Goal: Check status: Check status

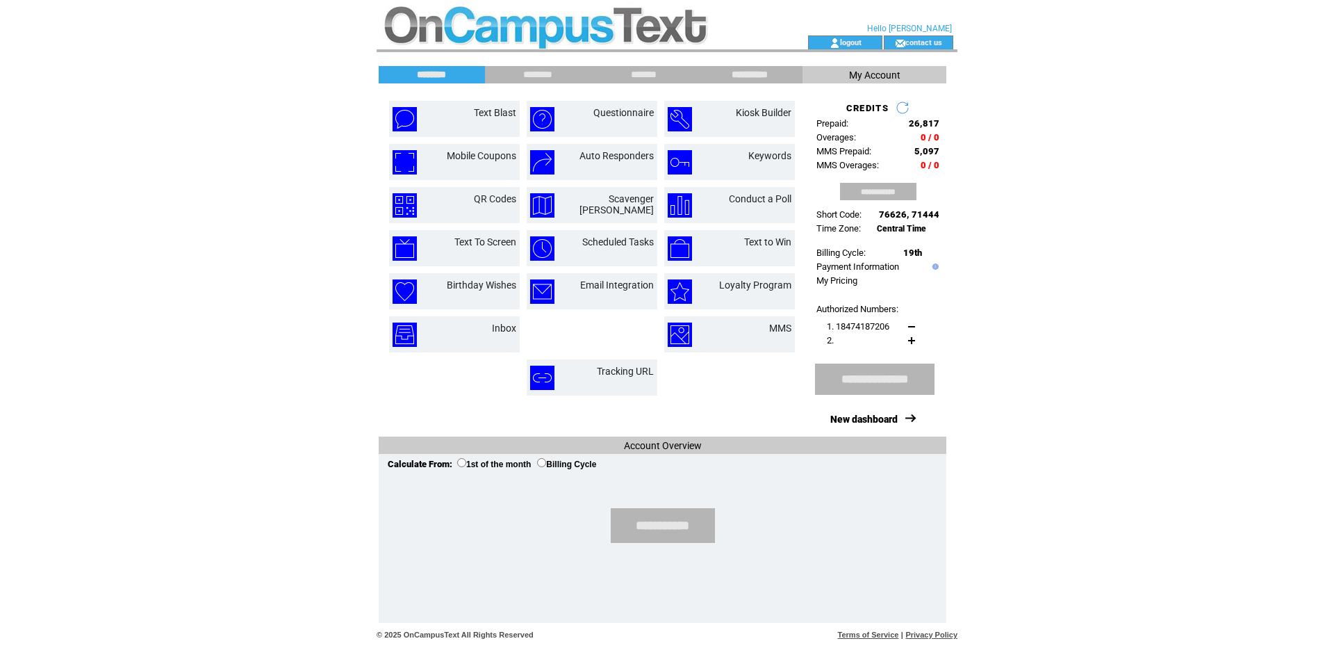
click at [728, 71] on input "**********" at bounding box center [750, 75] width 104 height 12
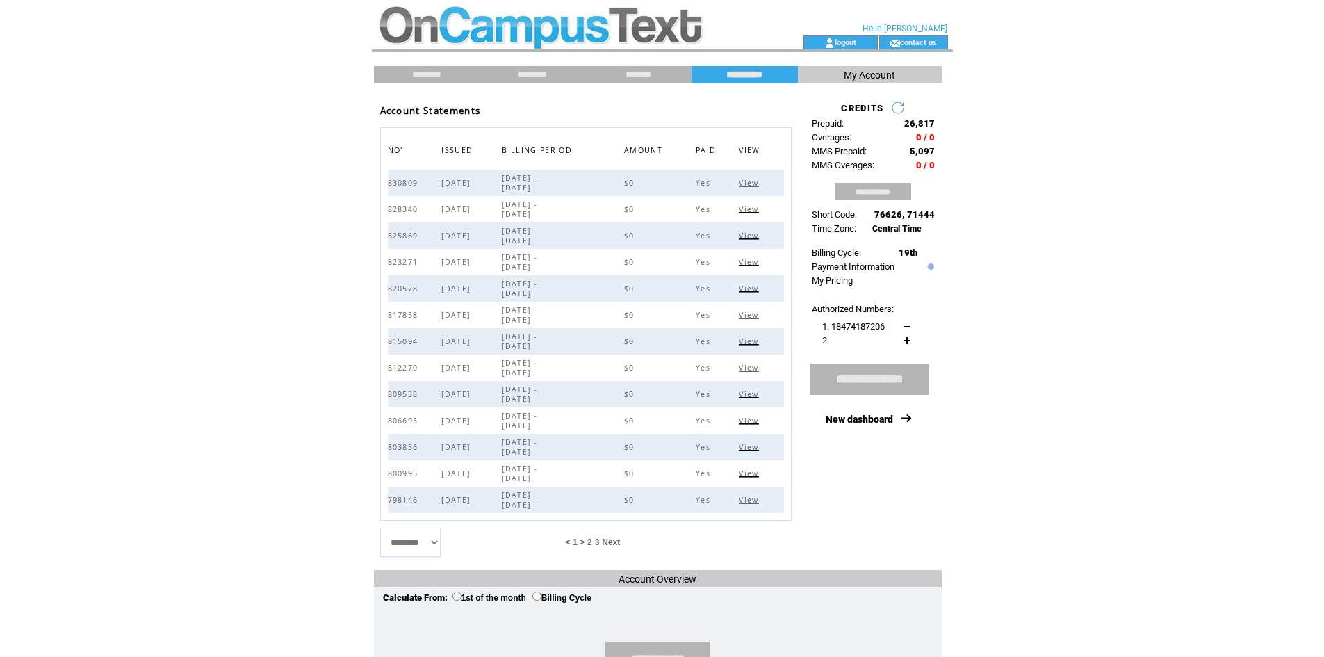
click at [755, 183] on span "View" at bounding box center [750, 183] width 23 height 10
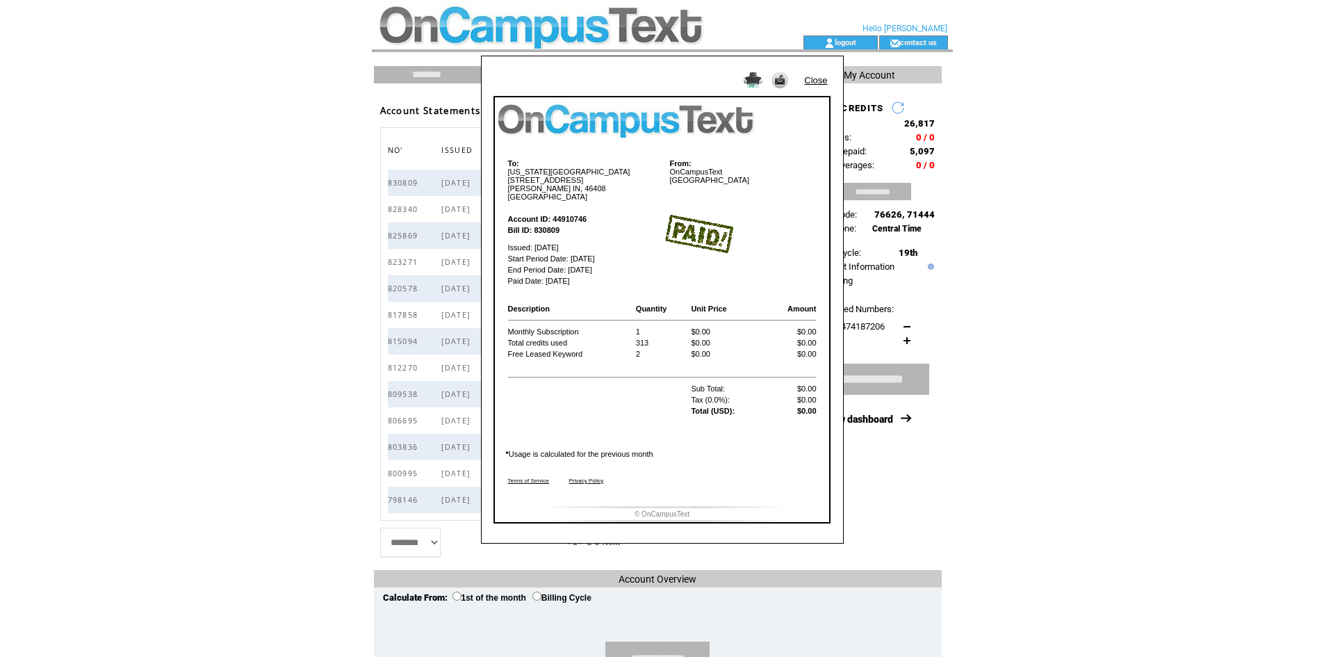
click at [823, 80] on link "Close" at bounding box center [815, 80] width 23 height 10
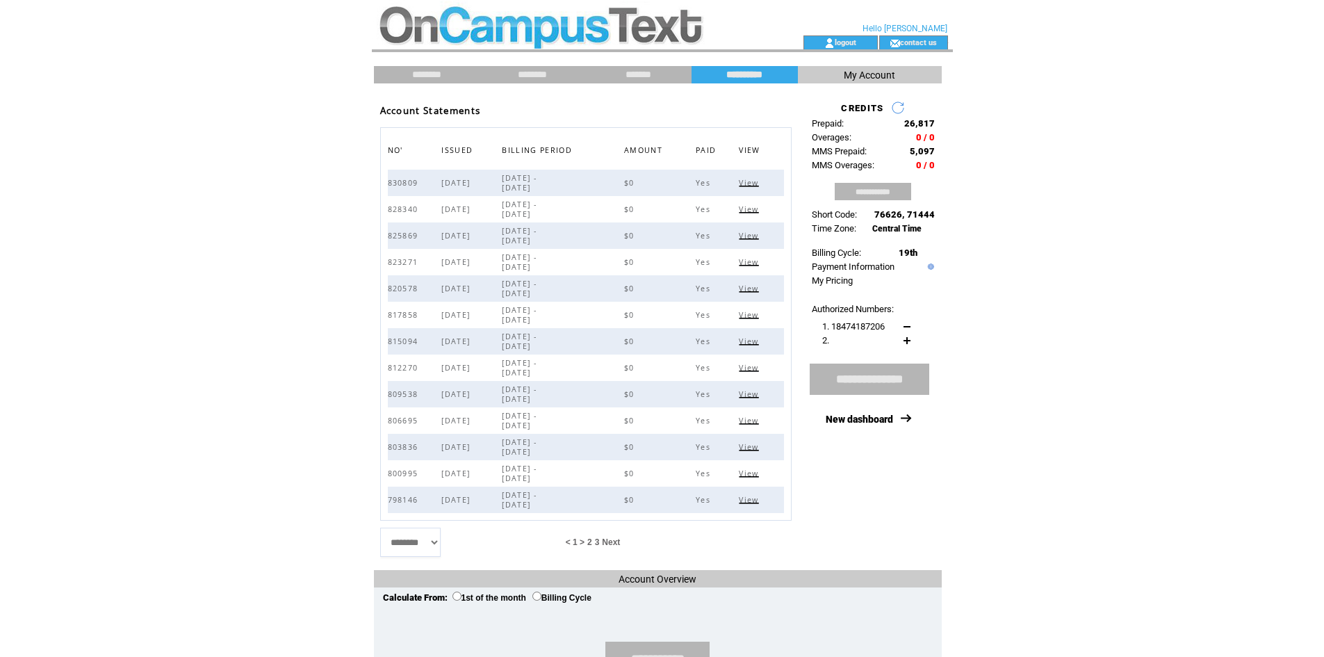
click at [746, 207] on span "View" at bounding box center [750, 209] width 23 height 10
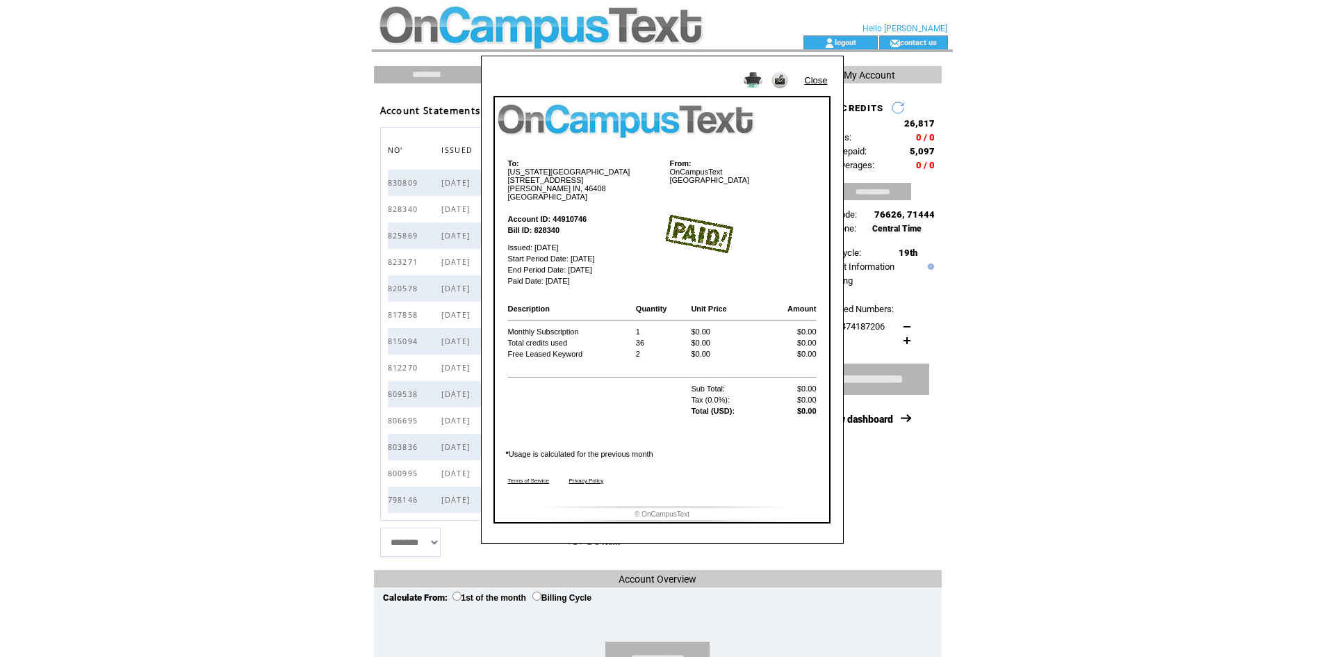
click at [814, 80] on link "Close" at bounding box center [815, 80] width 23 height 10
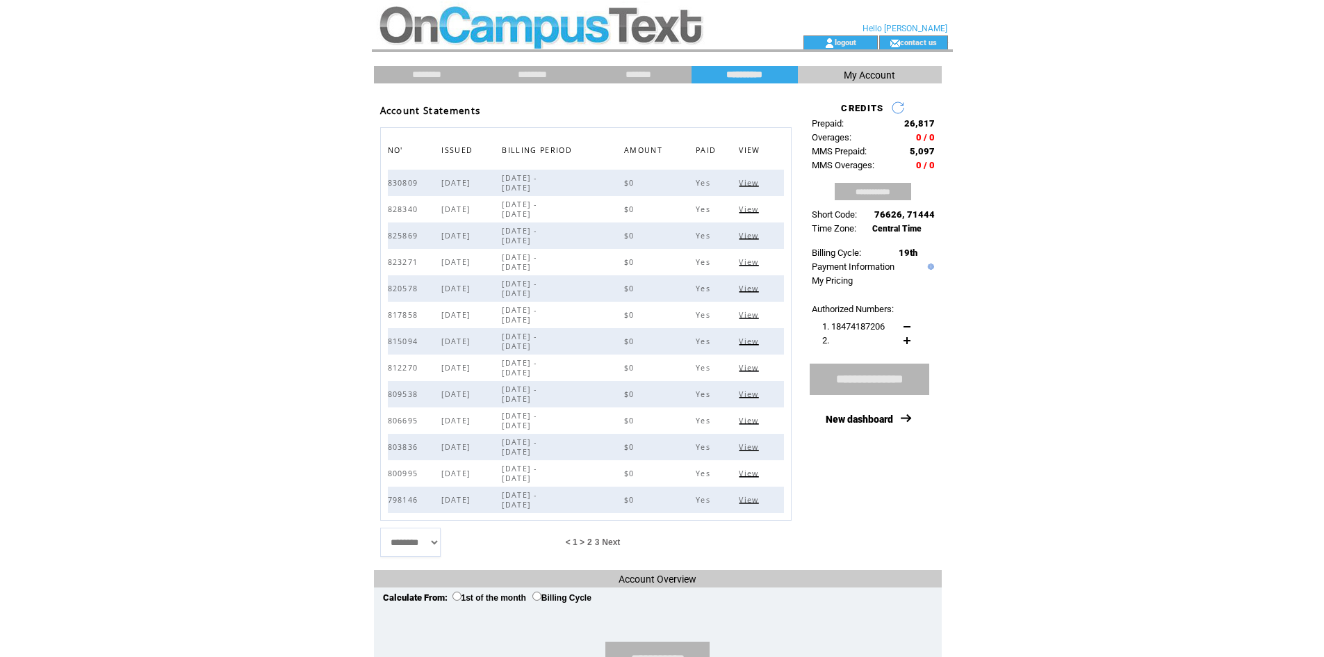
click at [748, 238] on span "View" at bounding box center [750, 236] width 23 height 10
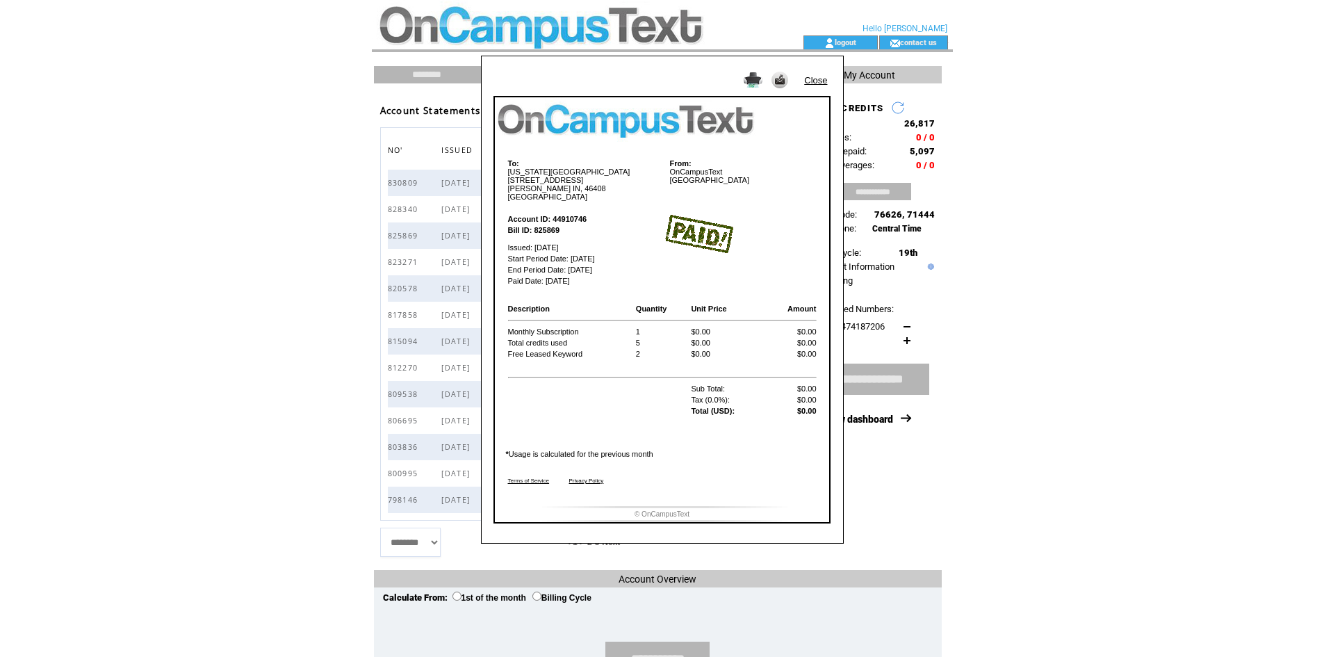
click at [813, 78] on link "Close" at bounding box center [815, 80] width 23 height 10
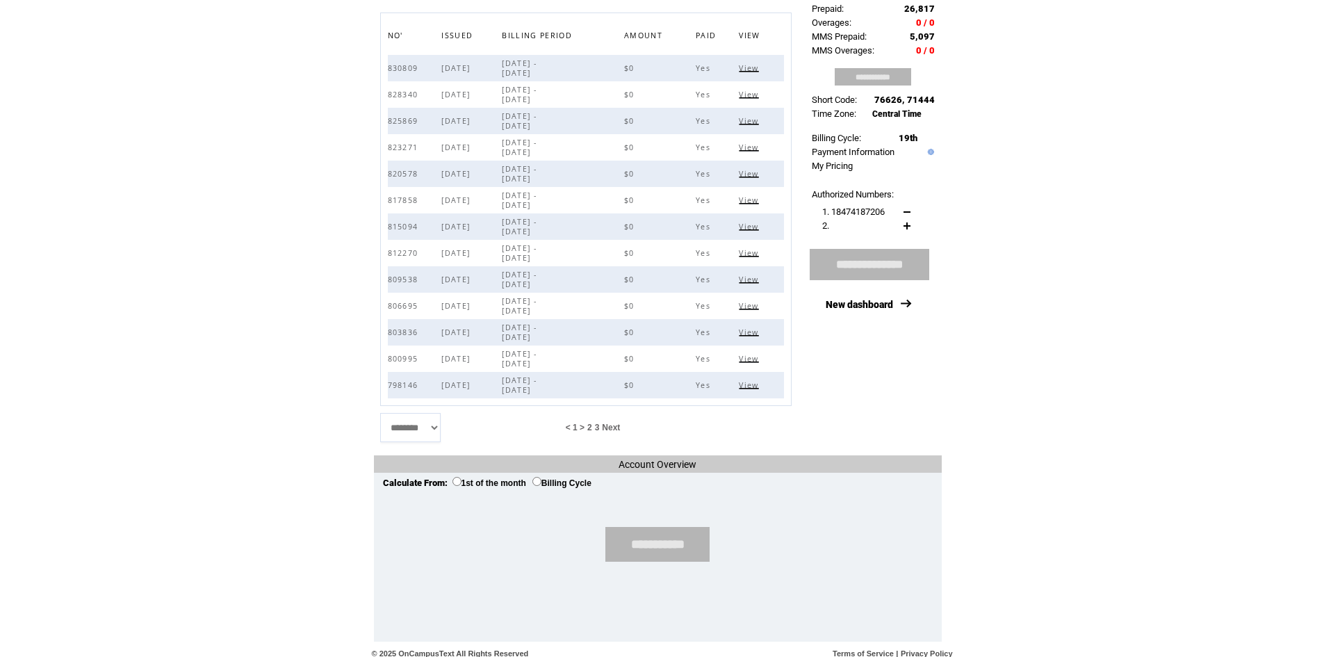
scroll to position [122, 0]
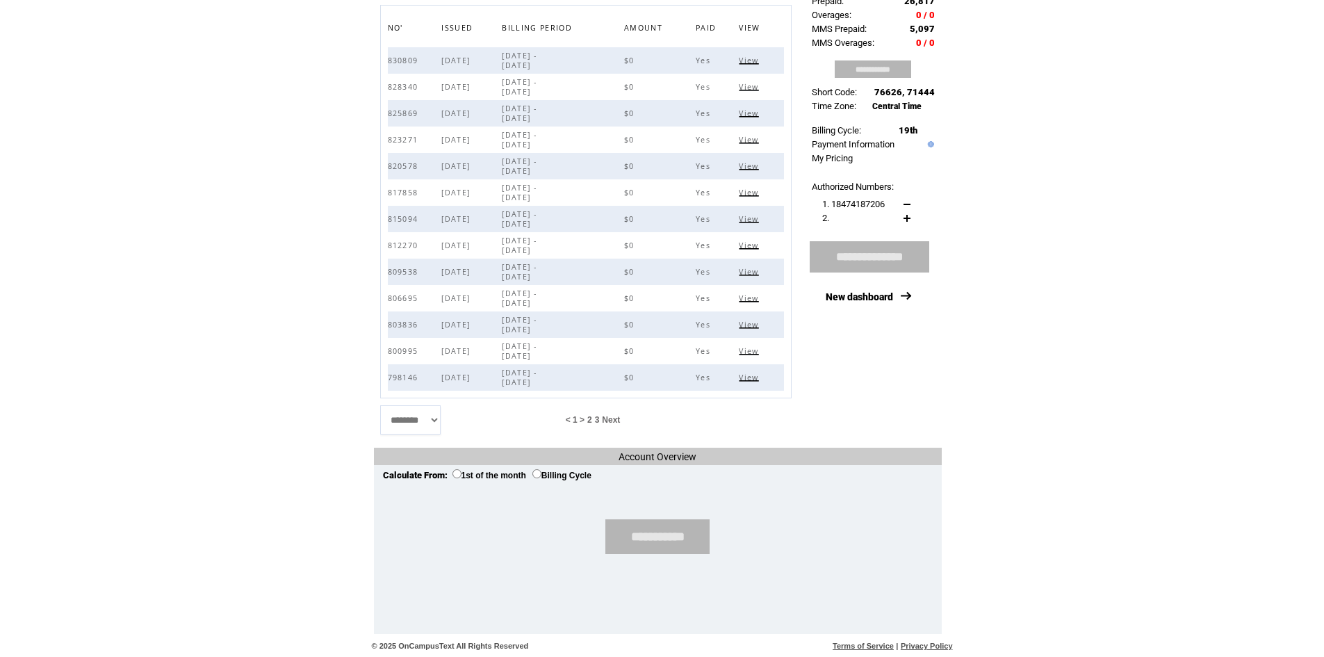
click at [620, 416] on span "Next" at bounding box center [611, 420] width 18 height 10
click at [629, 420] on span "Next" at bounding box center [620, 420] width 18 height 10
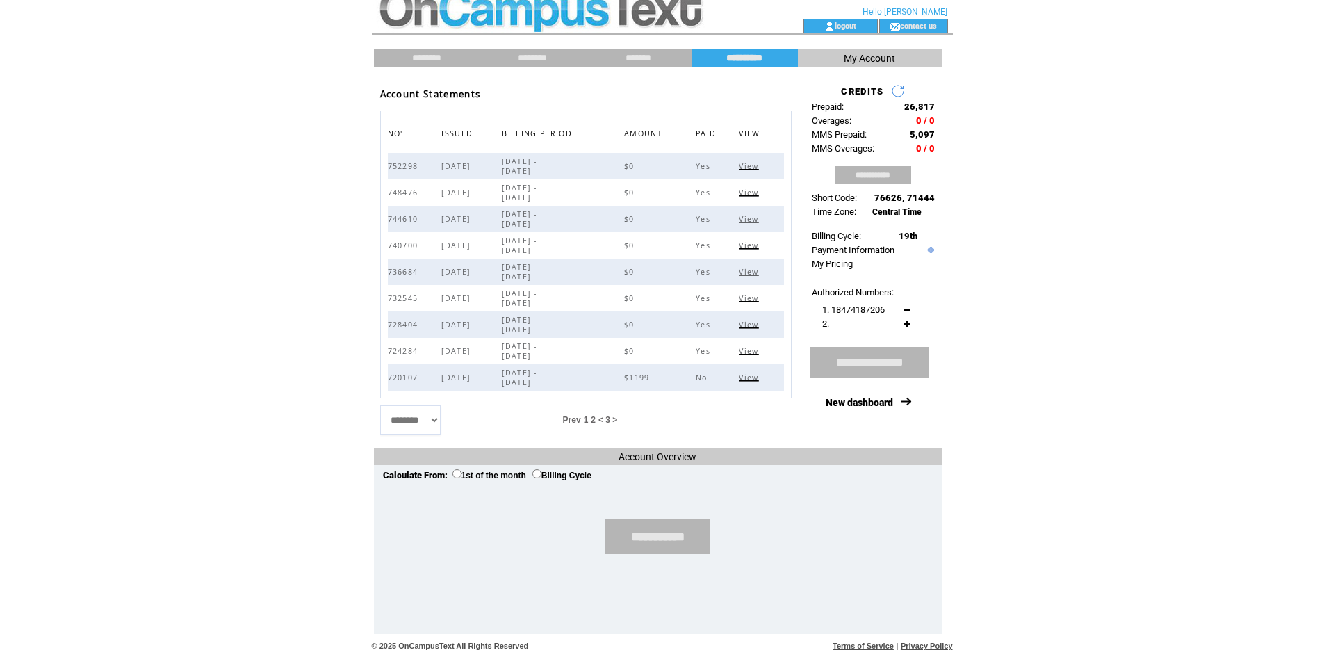
click at [589, 419] on span "1" at bounding box center [586, 420] width 5 height 10
